Goal: Task Accomplishment & Management: Use online tool/utility

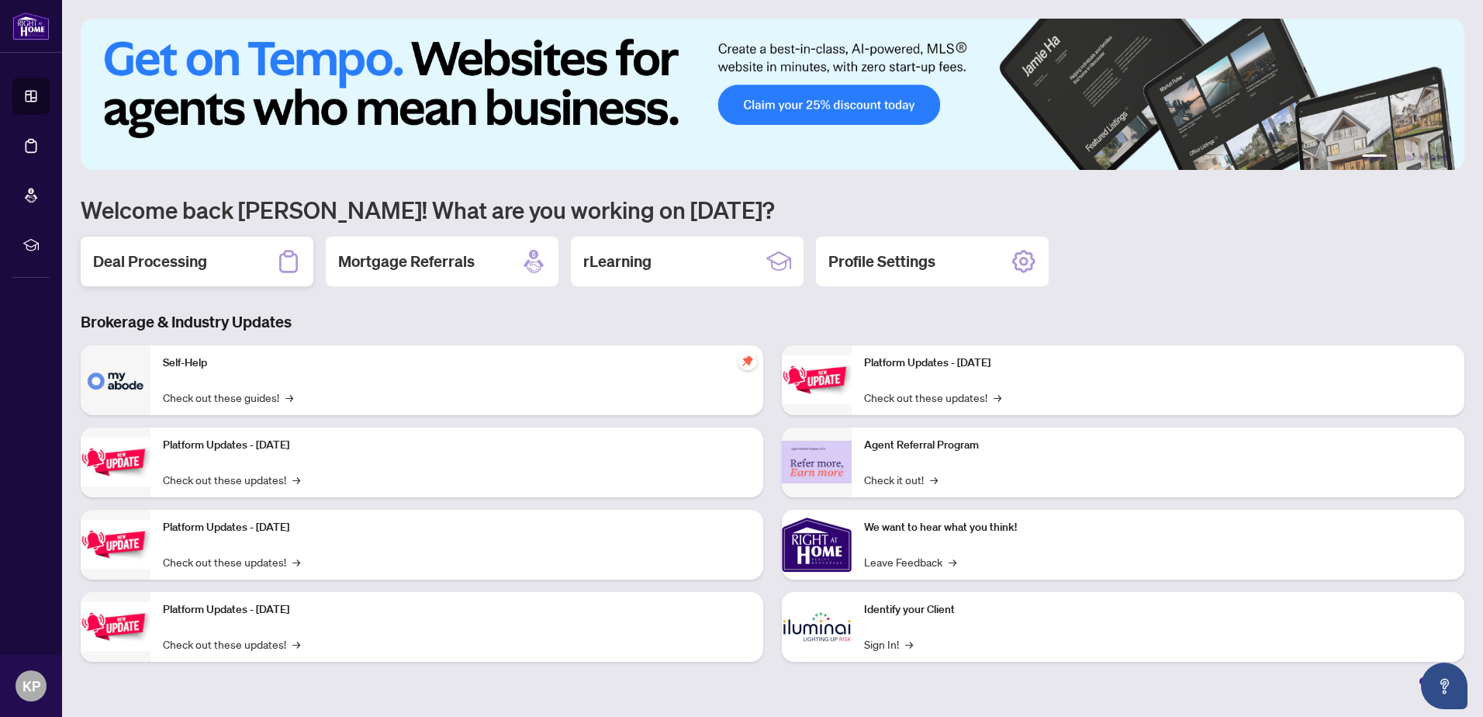
click at [208, 251] on div "Deal Processing" at bounding box center [197, 262] width 233 height 50
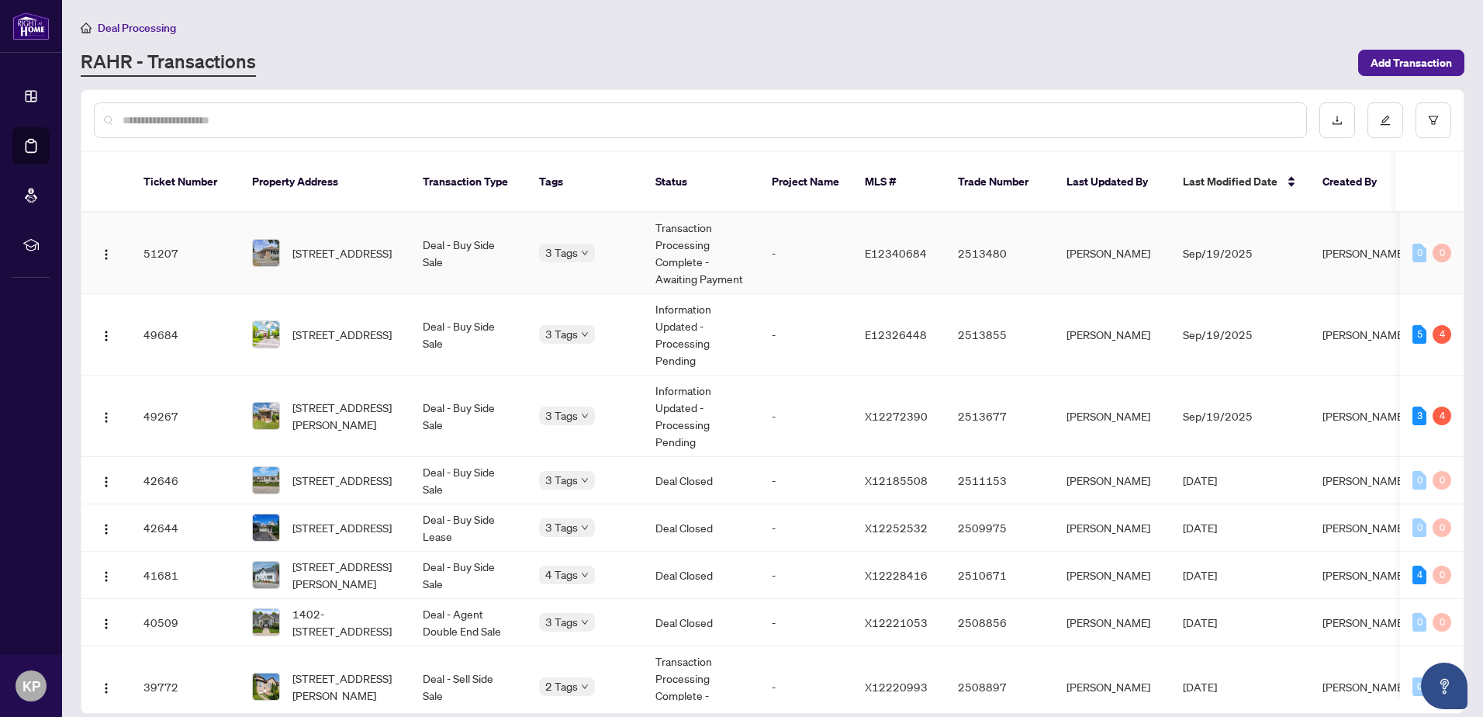
click at [570, 244] on span "3 Tags" at bounding box center [561, 253] width 33 height 18
click at [503, 240] on td "Deal - Buy Side Sale" at bounding box center [468, 253] width 116 height 81
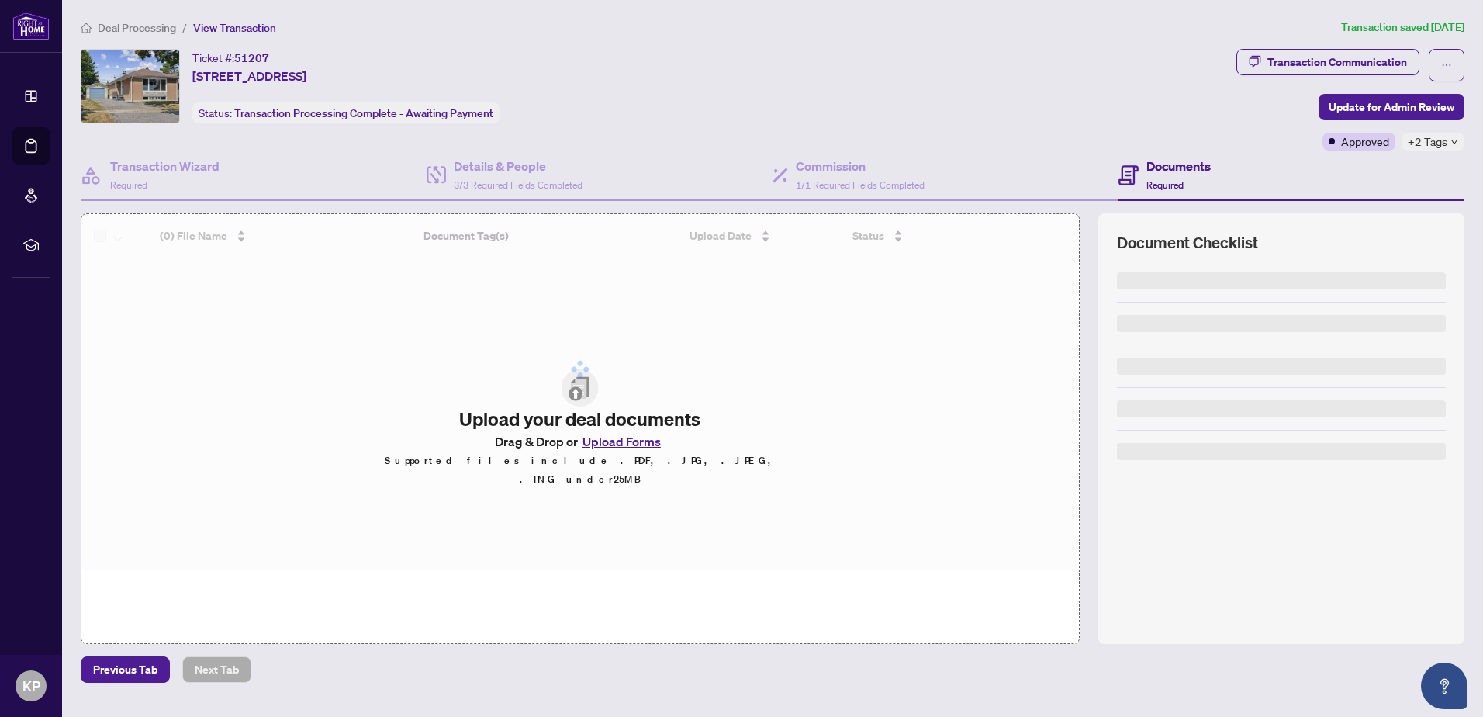
click at [126, 33] on span "Deal Processing" at bounding box center [137, 28] width 78 height 14
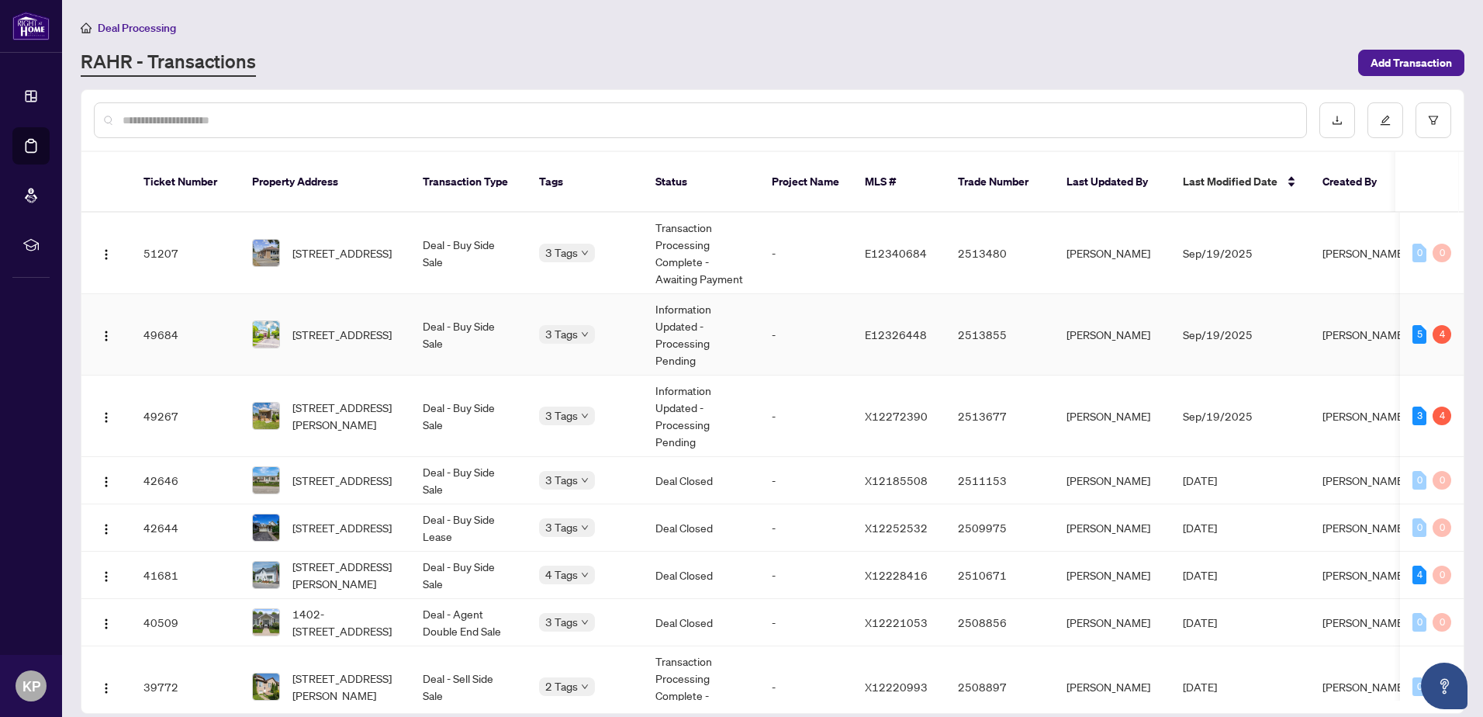
click at [565, 328] on td "3 Tags" at bounding box center [585, 334] width 116 height 81
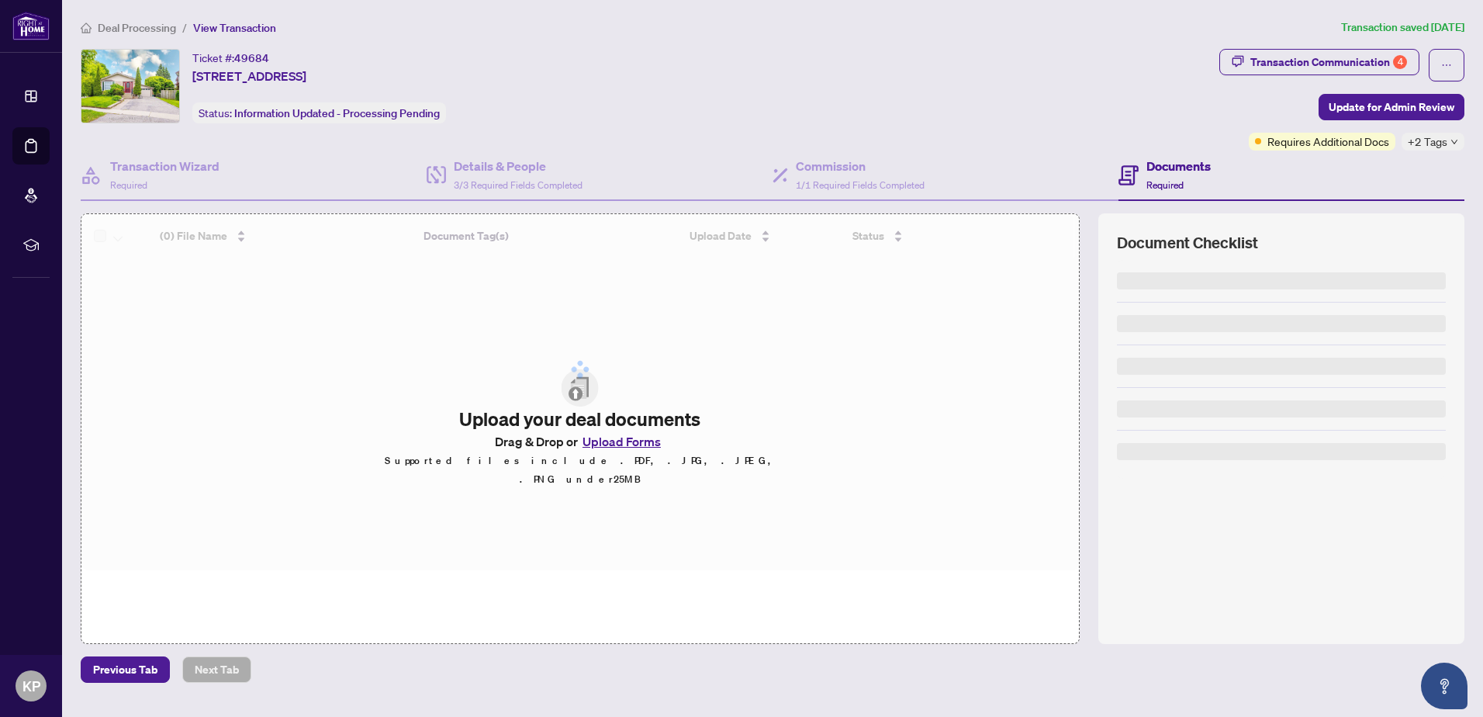
click at [115, 26] on span "Deal Processing" at bounding box center [137, 28] width 78 height 14
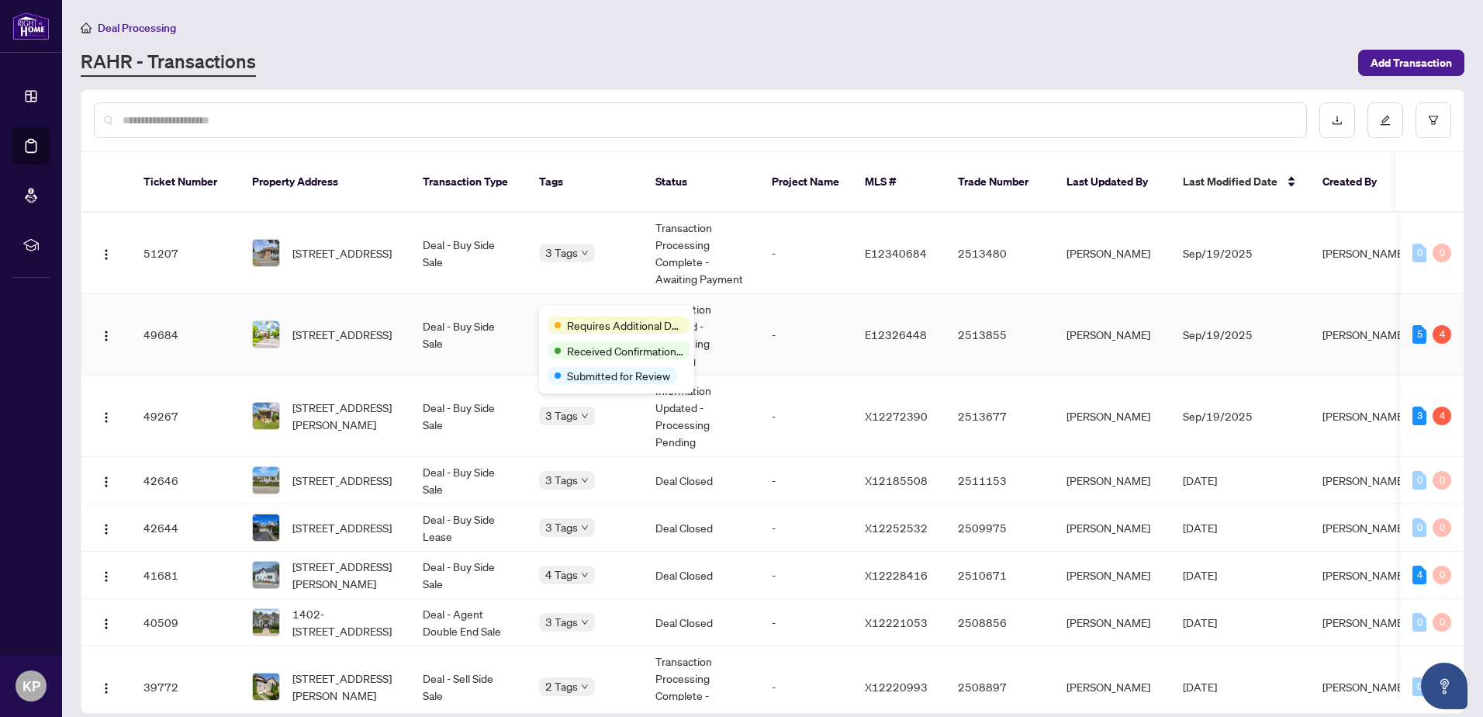
click at [569, 312] on div "Requires Additional Docs Received Confirmation of Closing Submitted for Review" at bounding box center [616, 350] width 155 height 88
click at [539, 410] on span "Requires Additional Docs" at bounding box center [539, 410] width 0 height 0
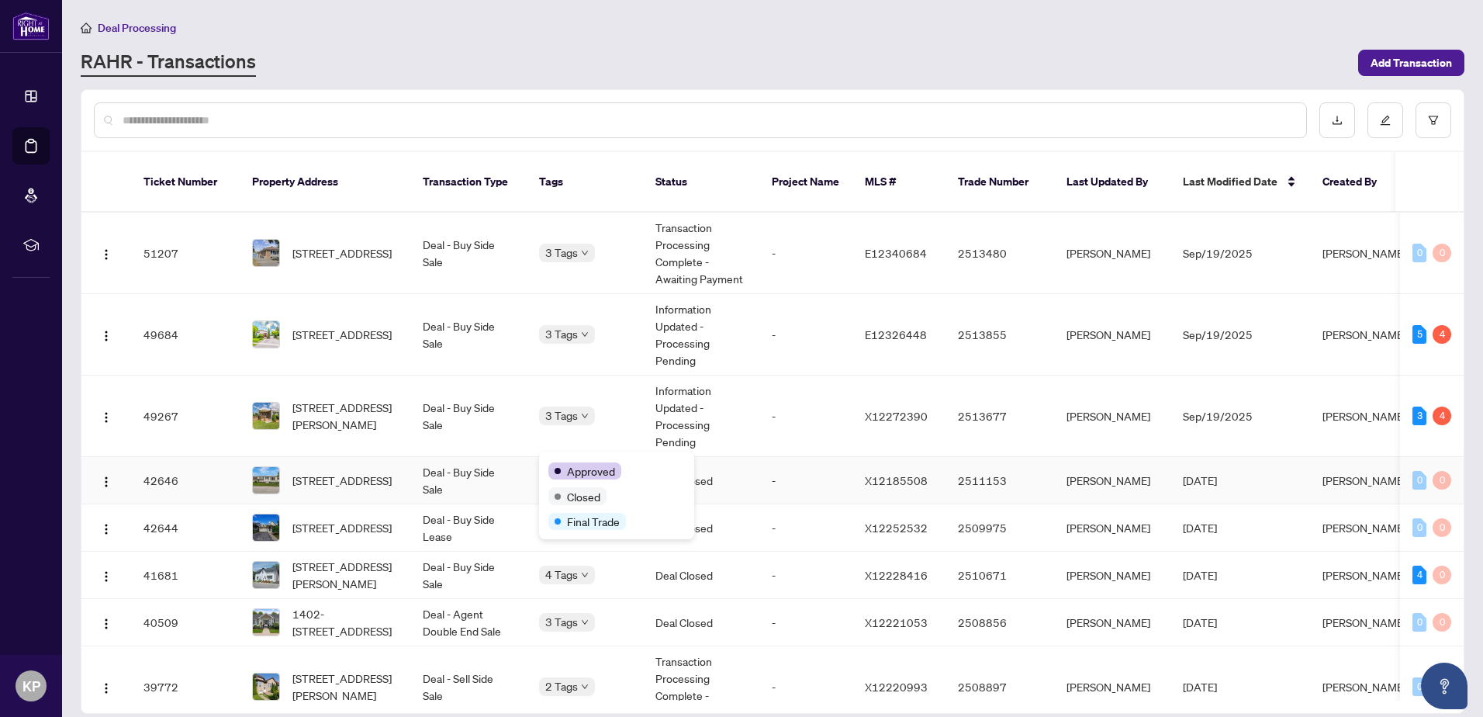
click at [561, 461] on div "Approved" at bounding box center [616, 470] width 137 height 19
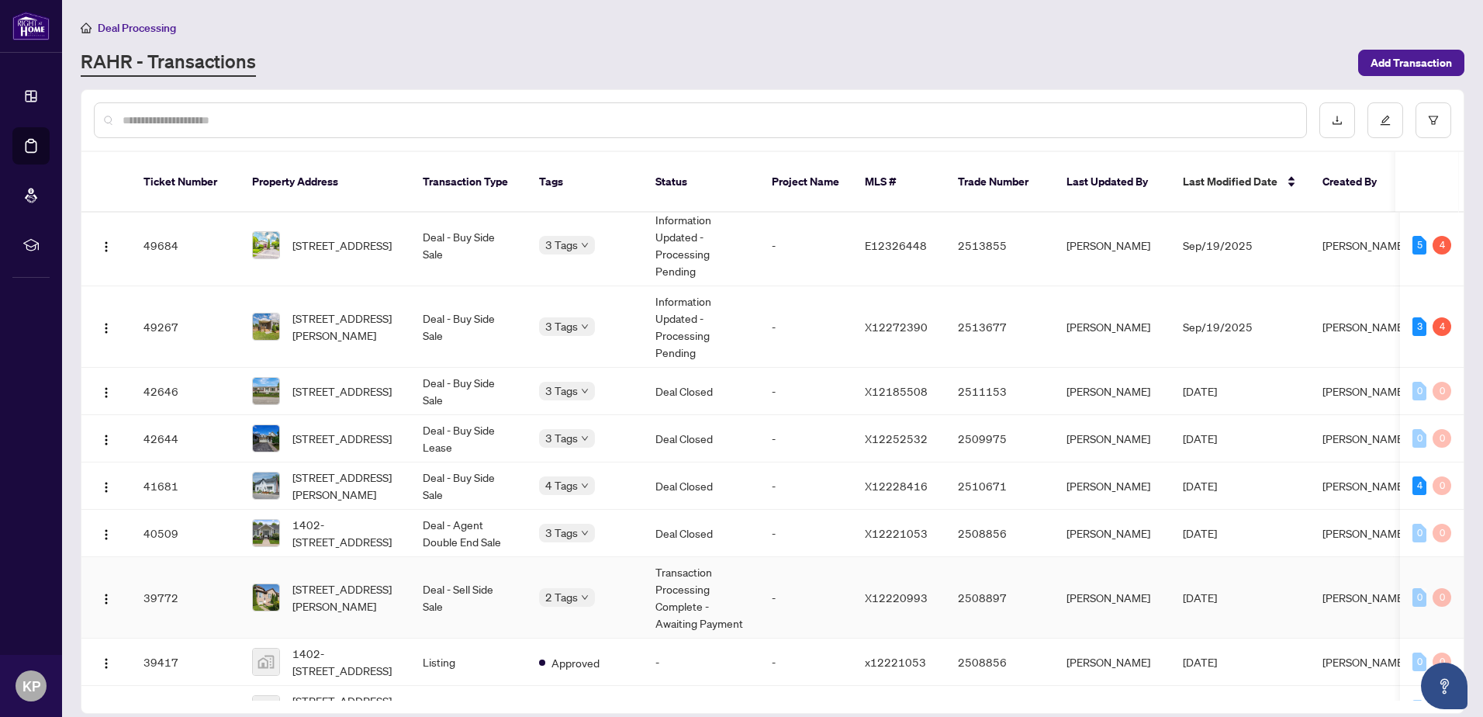
scroll to position [233, 0]
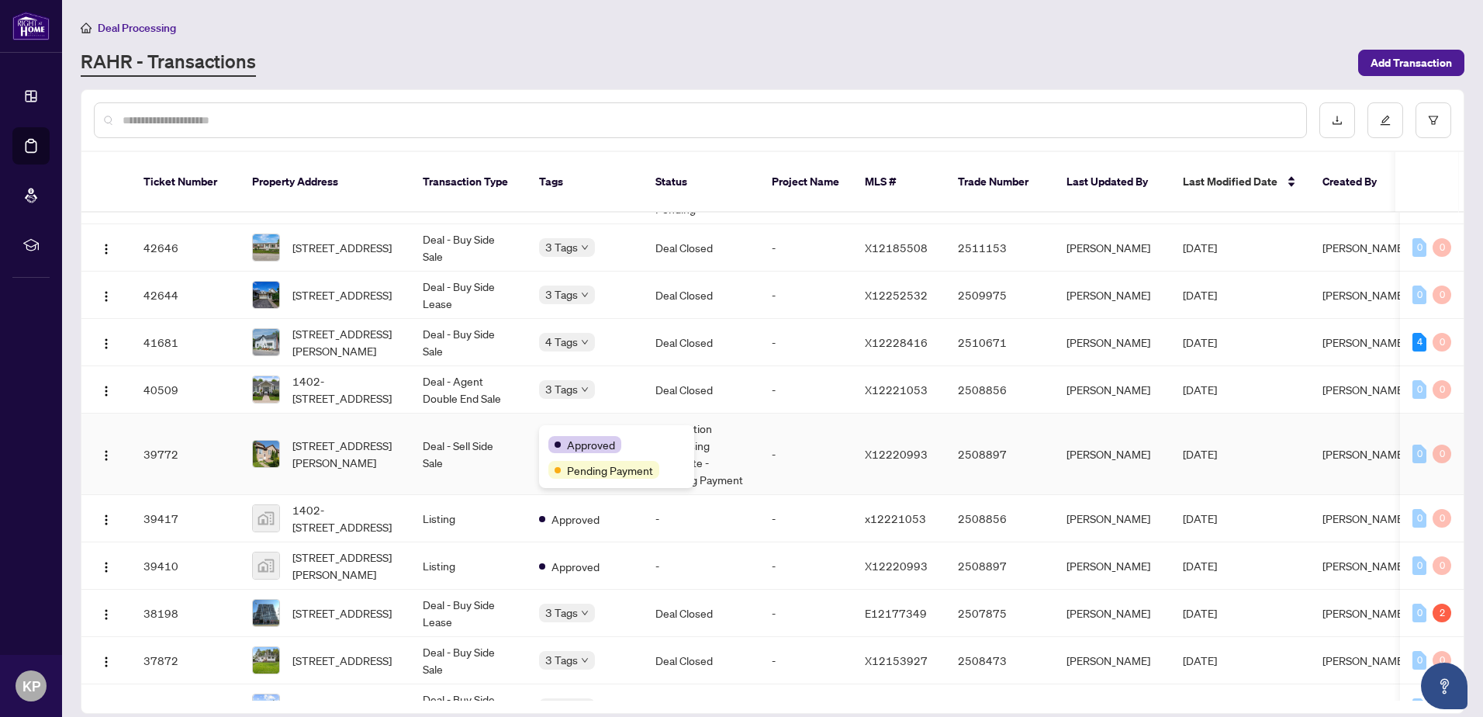
click at [566, 435] on div "Approved" at bounding box center [616, 443] width 137 height 19
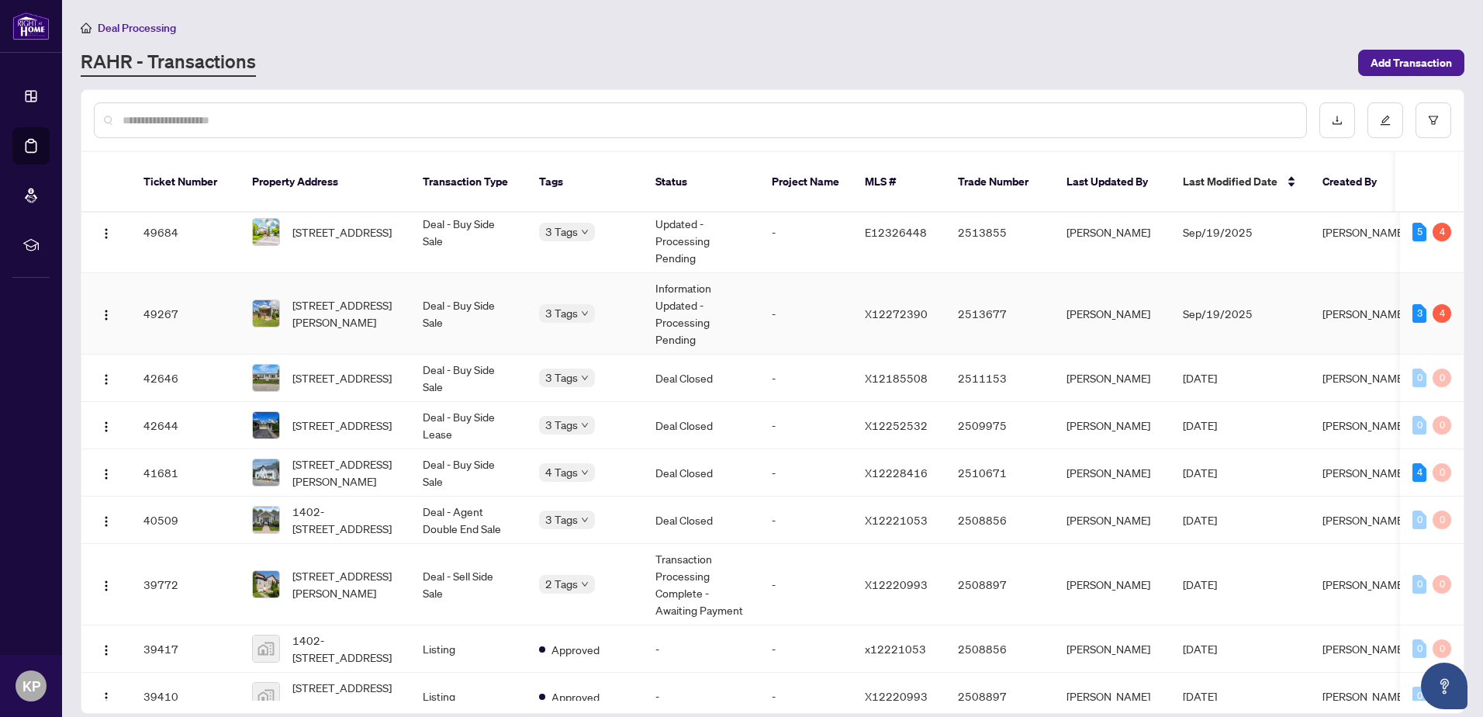
scroll to position [78, 0]
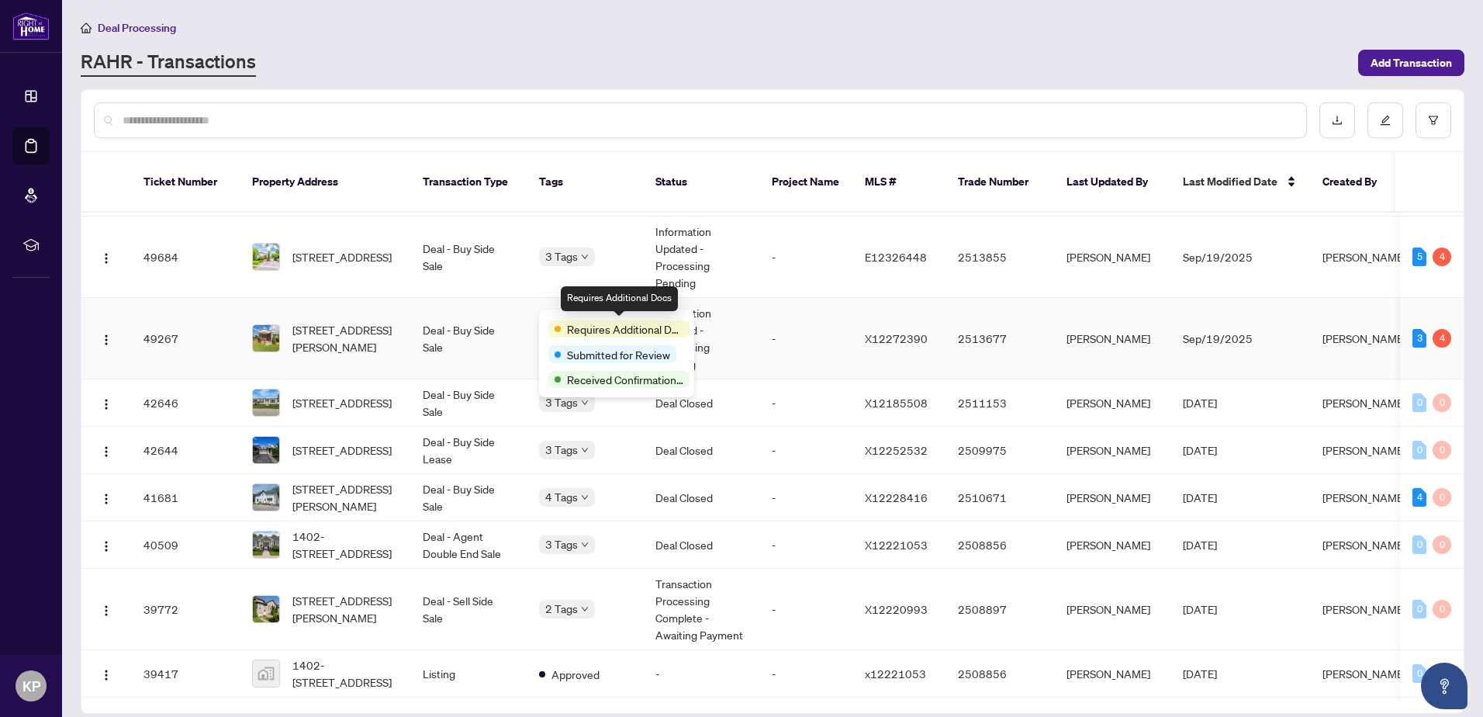
click at [584, 321] on span "Requires Additional Docs" at bounding box center [625, 328] width 116 height 17
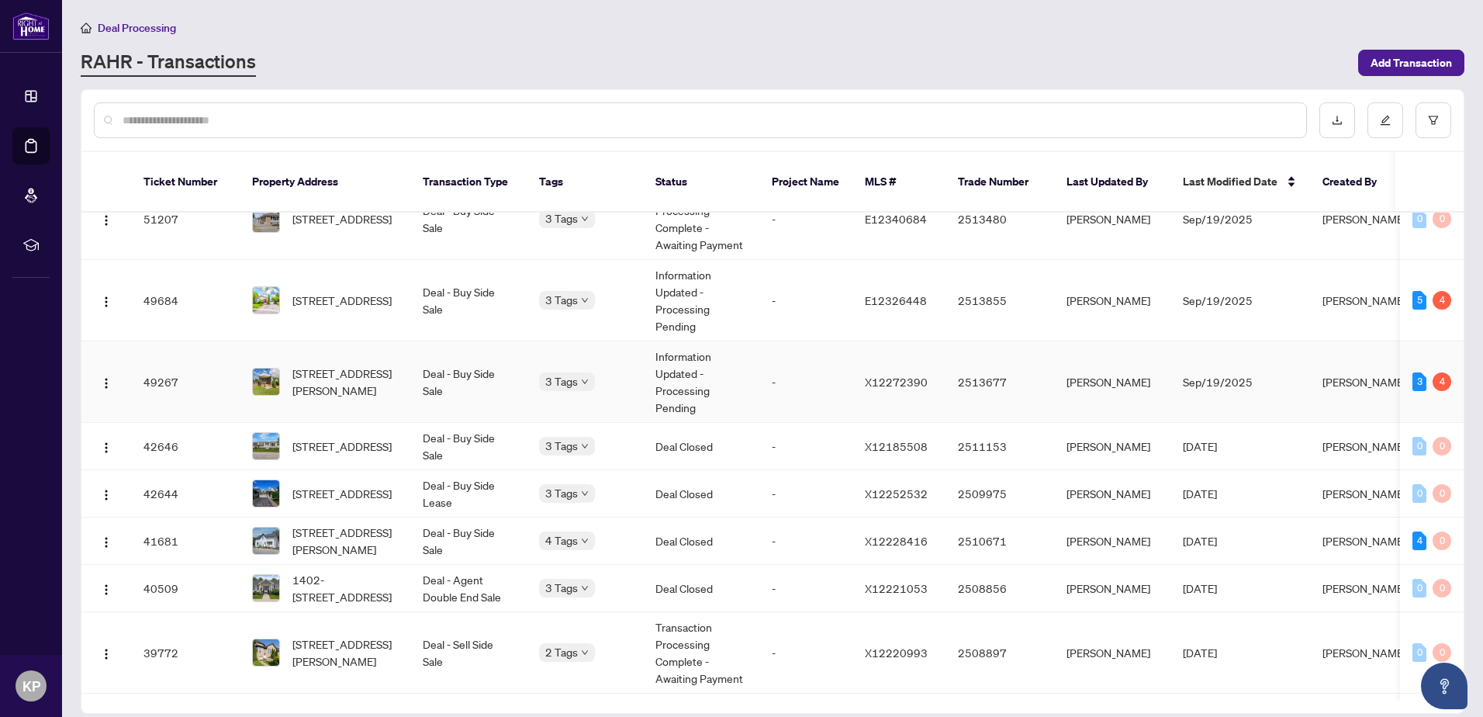
scroll to position [0, 0]
